Goal: Transaction & Acquisition: Download file/media

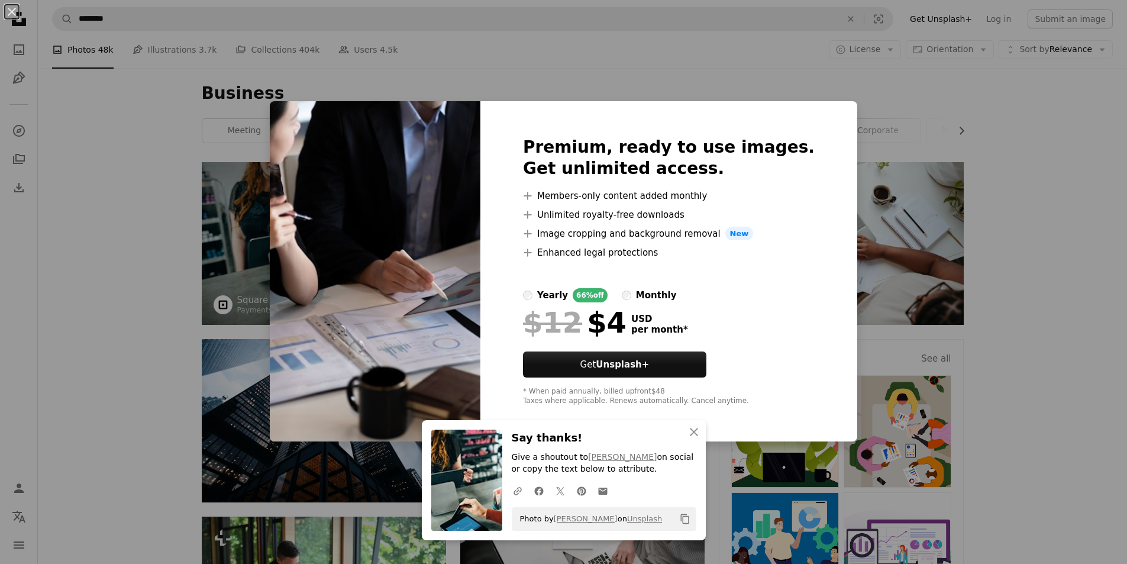
scroll to position [4, 0]
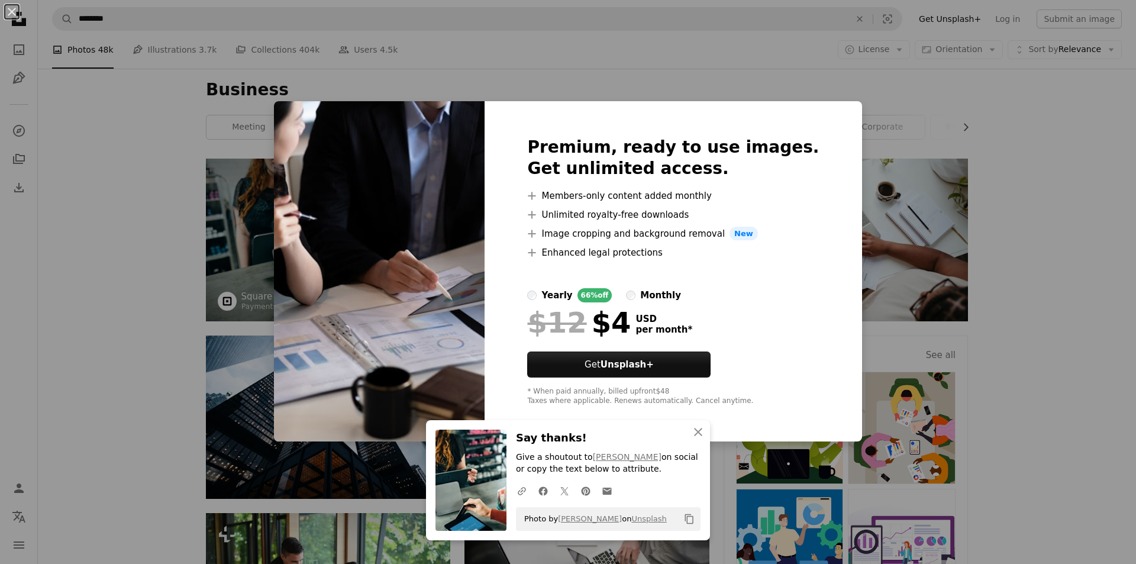
click at [970, 262] on div "An X shape An X shape Close Say thanks! Give a shoutout to [PERSON_NAME] on soc…" at bounding box center [568, 282] width 1136 height 564
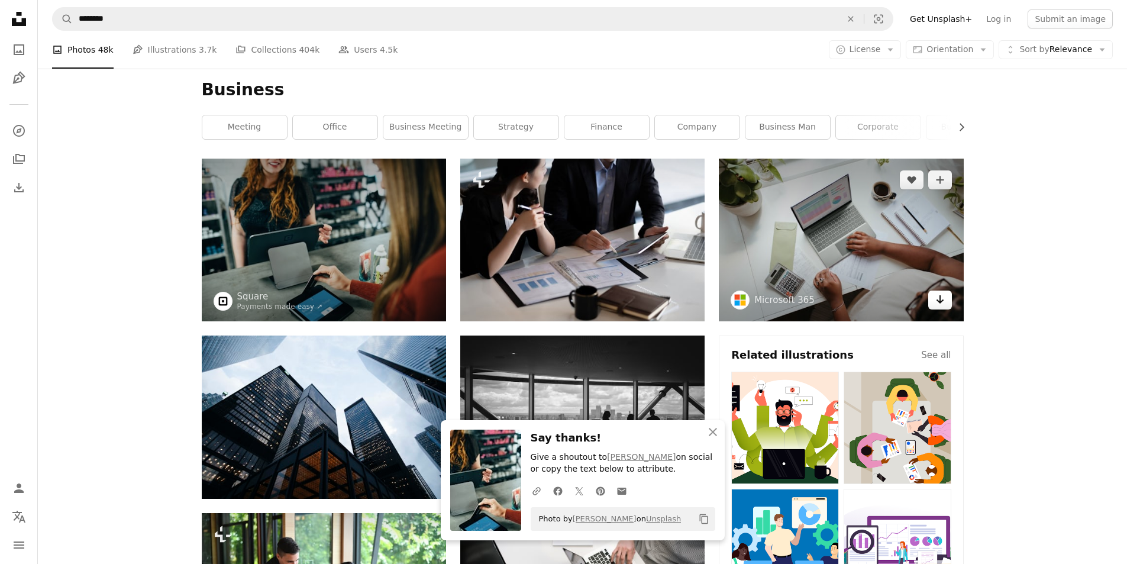
click at [936, 307] on link "Arrow pointing down" at bounding box center [941, 300] width 24 height 19
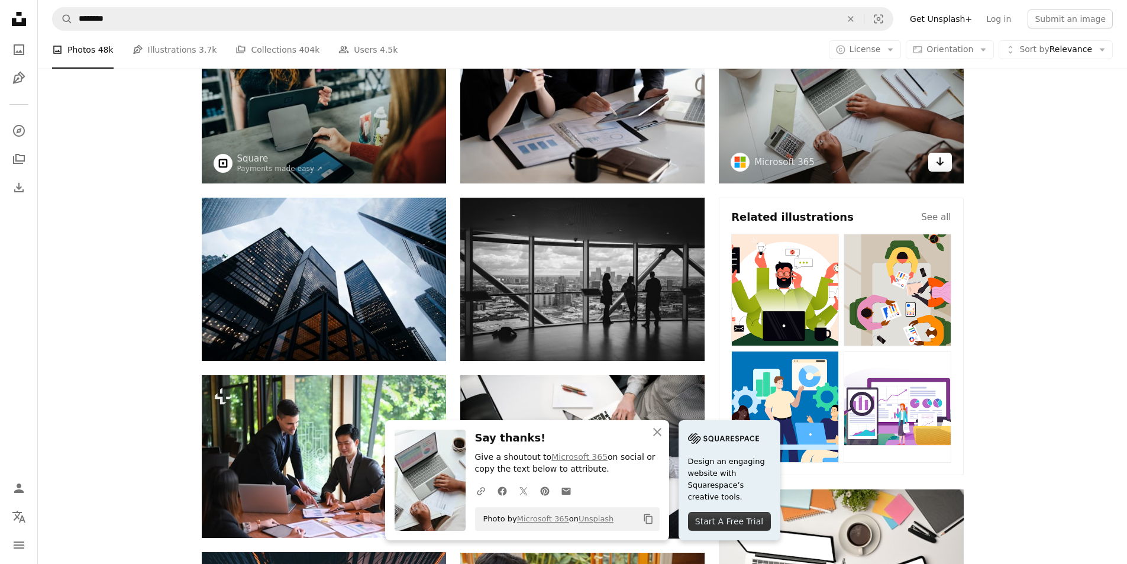
scroll to position [142, 0]
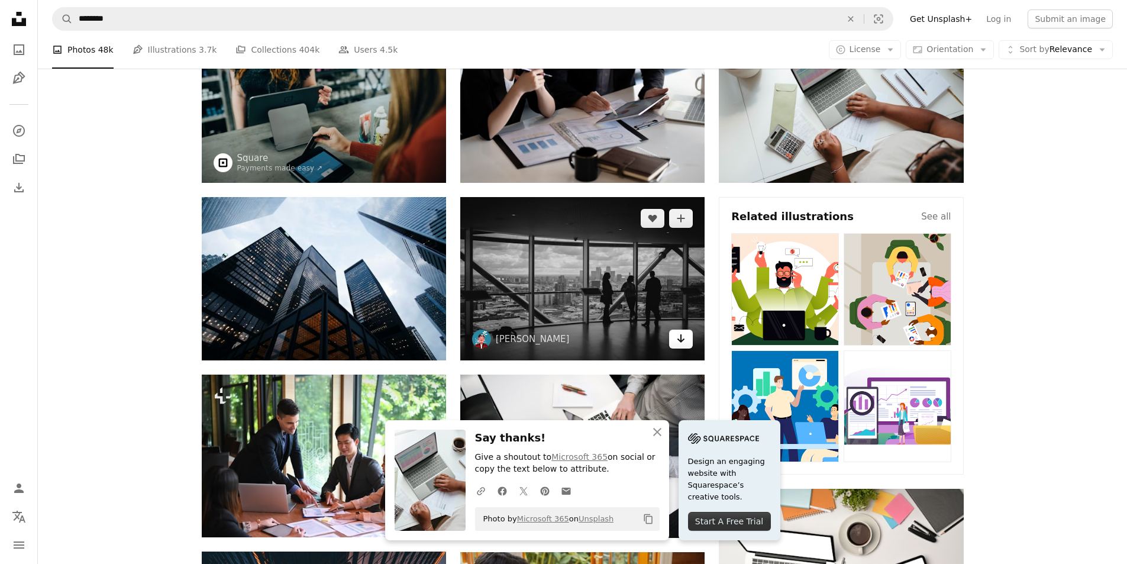
click at [678, 344] on icon "Arrow pointing down" at bounding box center [680, 338] width 9 height 14
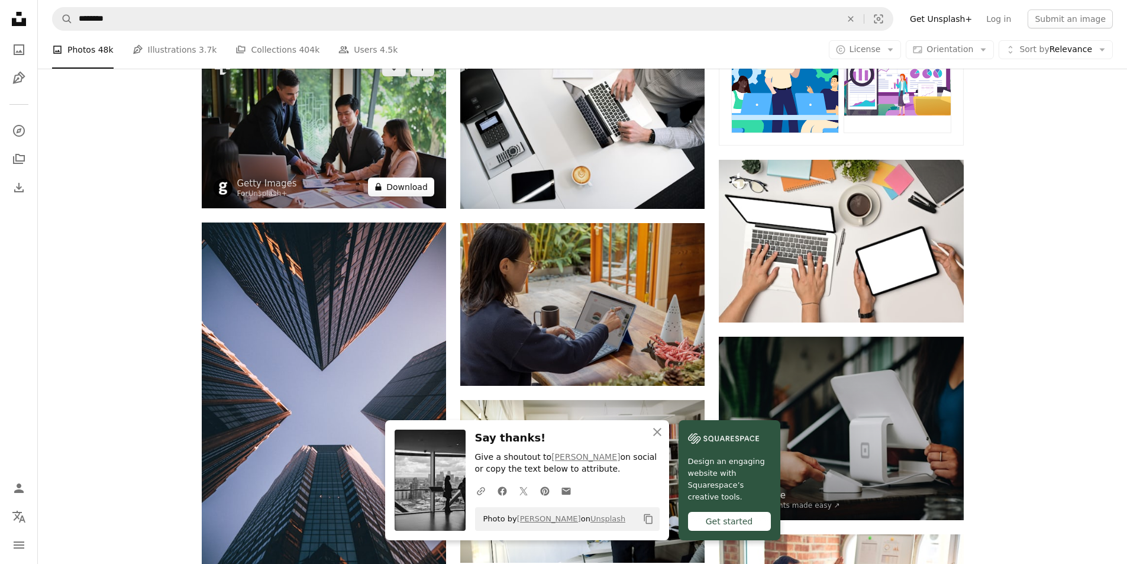
scroll to position [470, 0]
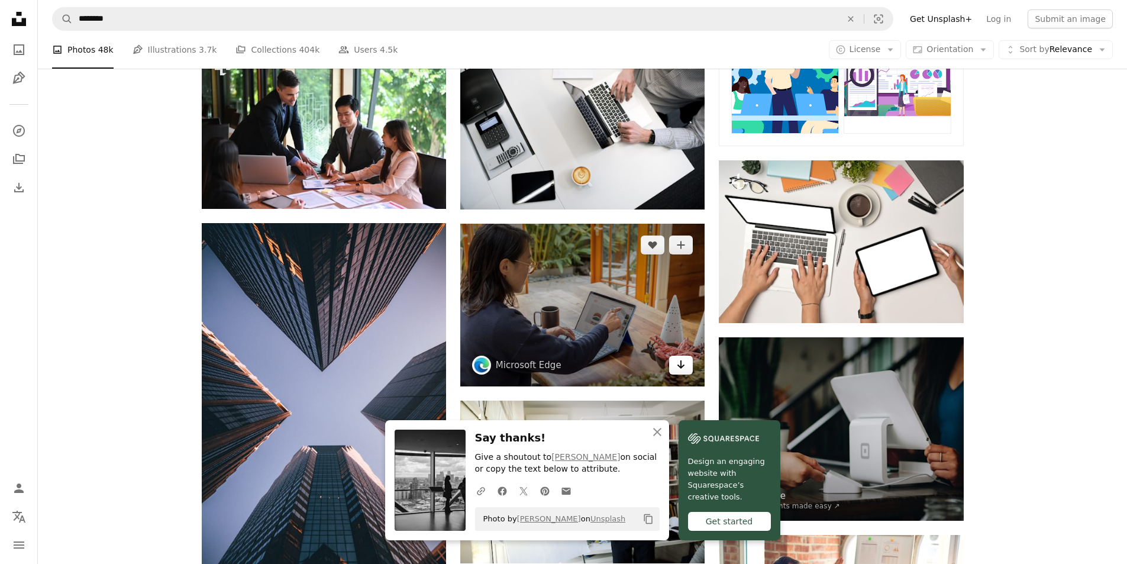
click at [680, 368] on icon "Arrow pointing down" at bounding box center [680, 364] width 9 height 14
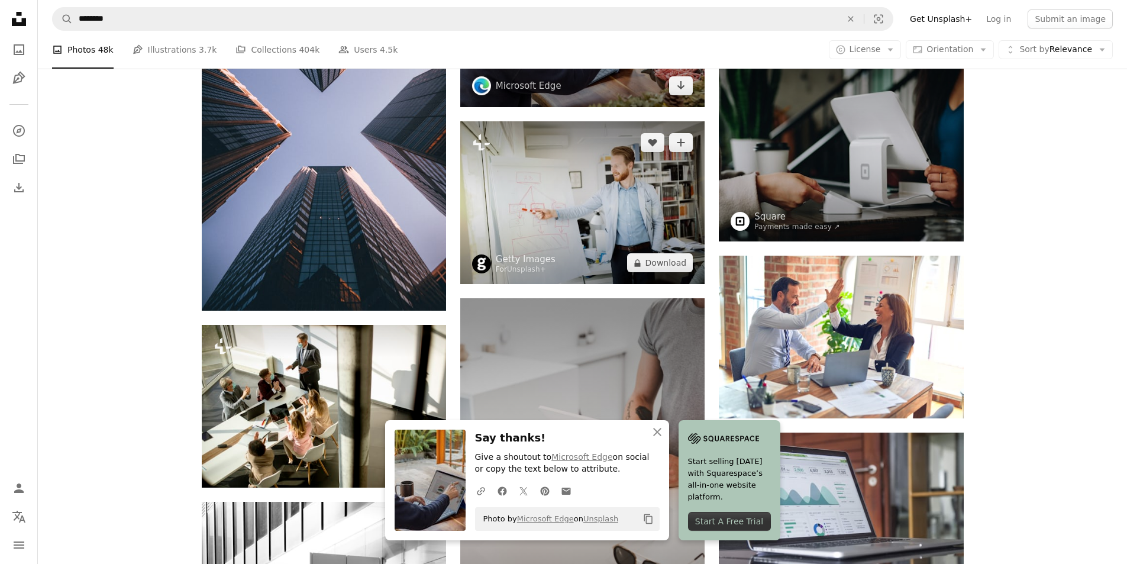
scroll to position [842, 0]
